Goal: Information Seeking & Learning: Learn about a topic

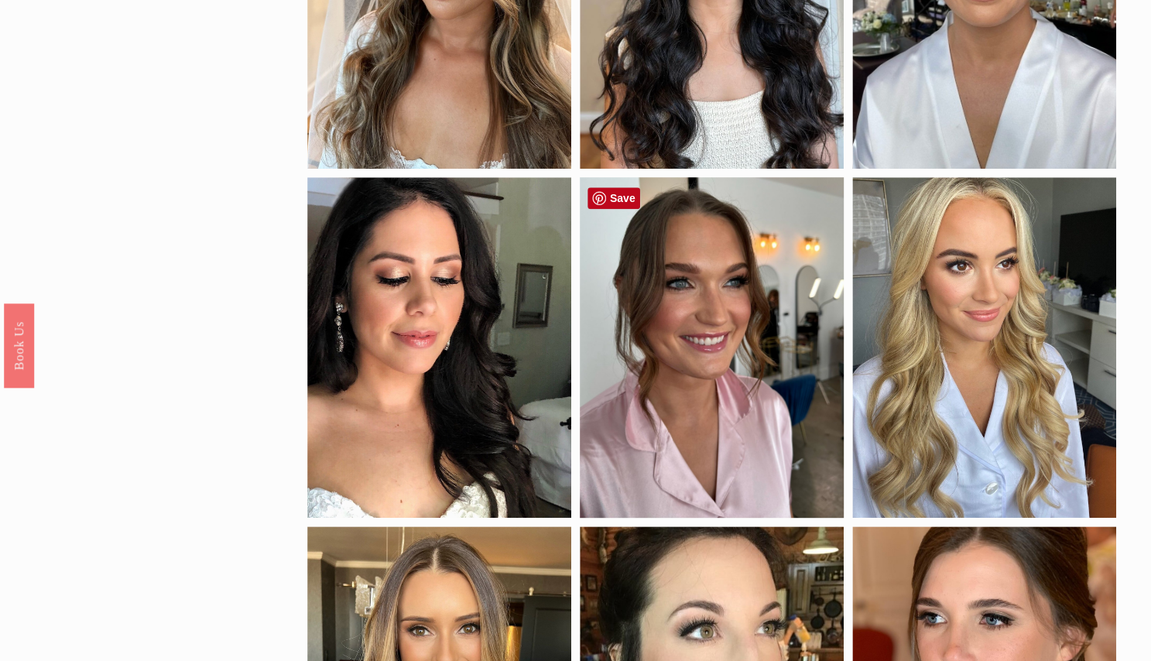
scroll to position [328, 0]
click at [968, 298] on div at bounding box center [984, 346] width 264 height 341
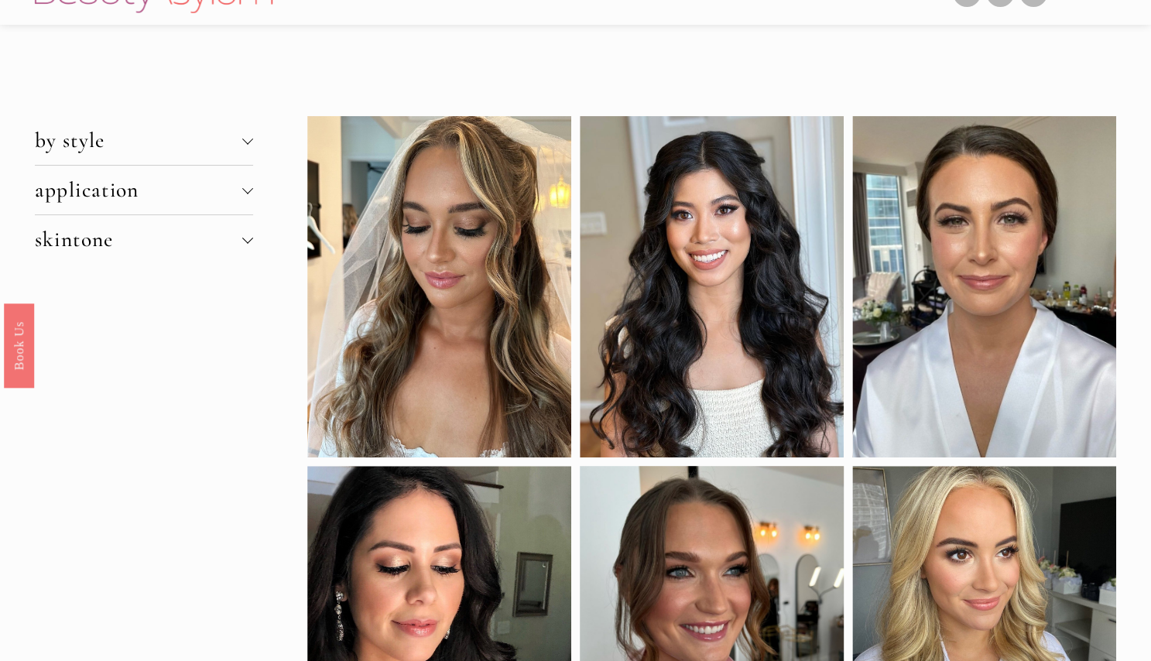
scroll to position [0, 0]
